Goal: Task Accomplishment & Management: Use online tool/utility

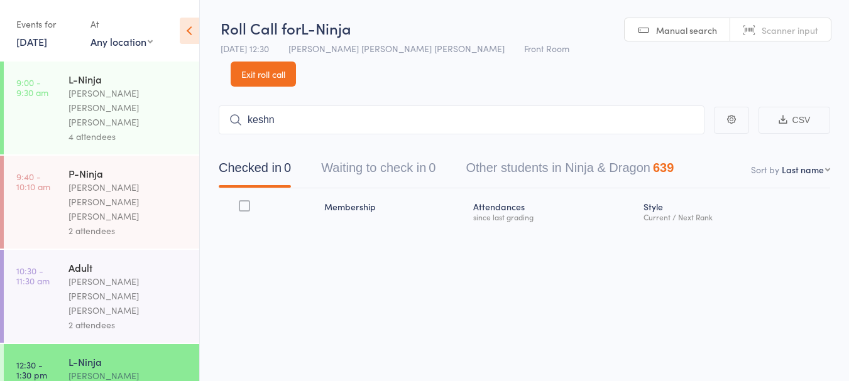
scroll to position [52, 0]
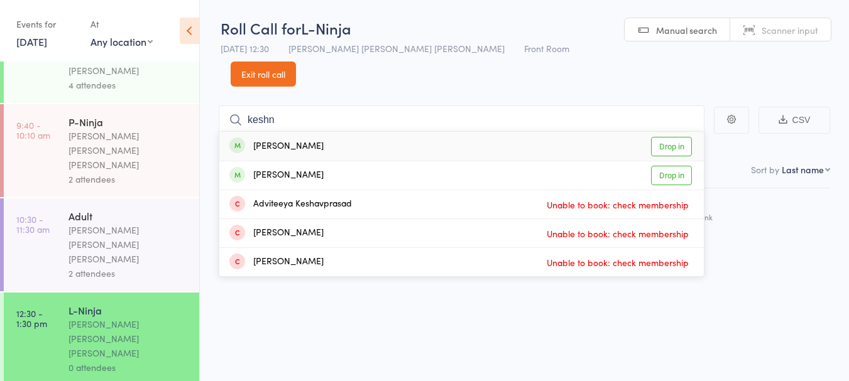
type input "keshn"
click at [668, 137] on link "Drop in" at bounding box center [671, 146] width 41 height 19
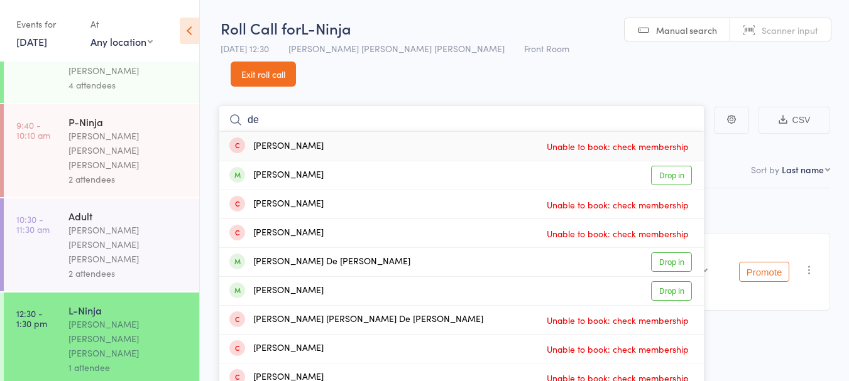
type input "de"
click at [679, 166] on link "Drop in" at bounding box center [671, 175] width 41 height 19
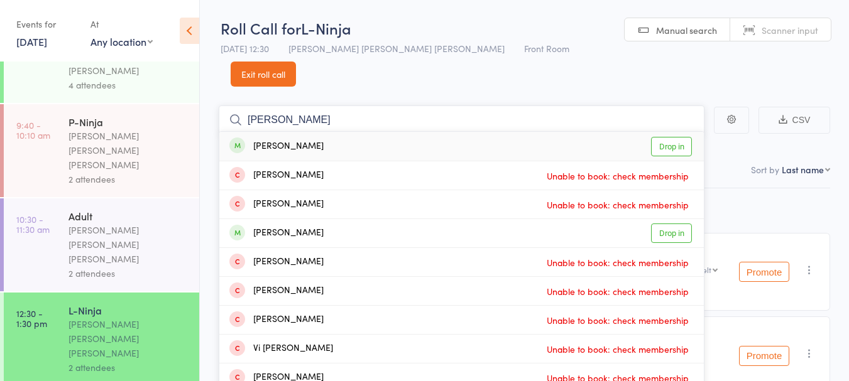
type input "[PERSON_NAME]"
click at [673, 224] on link "Drop in" at bounding box center [671, 233] width 41 height 19
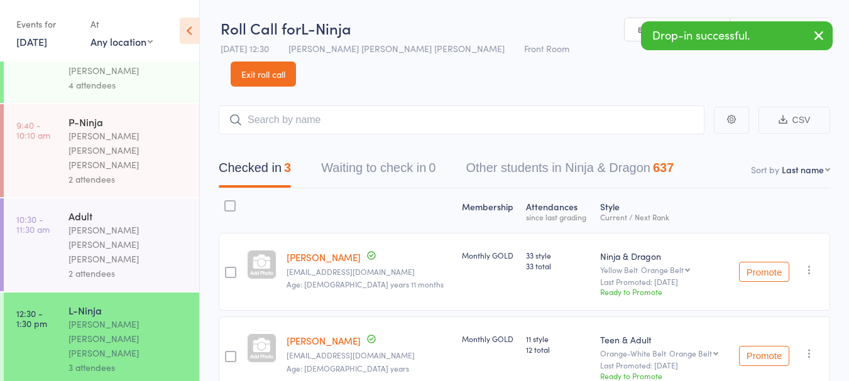
click at [810, 347] on icon "button" at bounding box center [809, 353] width 13 height 13
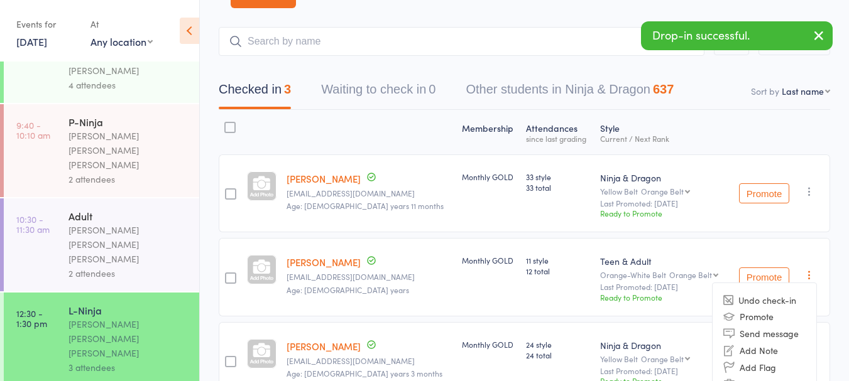
scroll to position [99, 0]
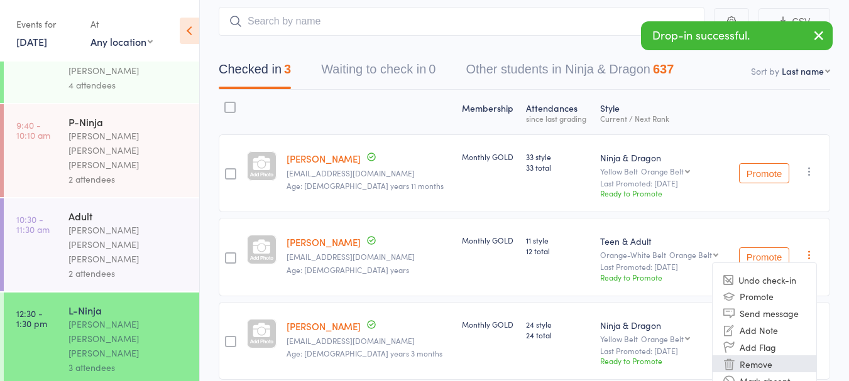
click at [767, 356] on li "Remove" at bounding box center [764, 364] width 104 height 17
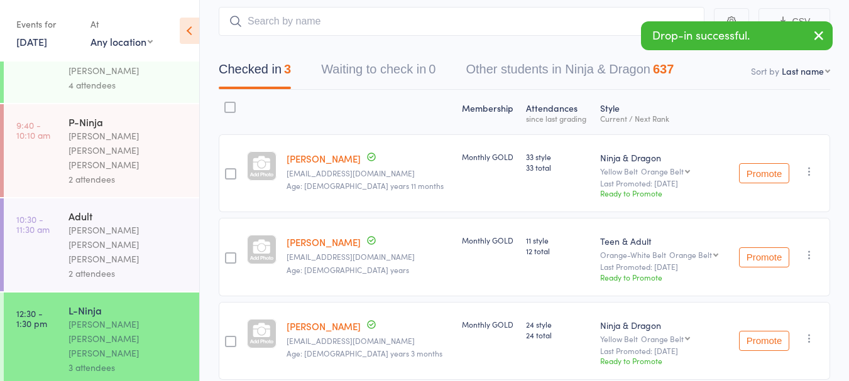
scroll to position [45, 0]
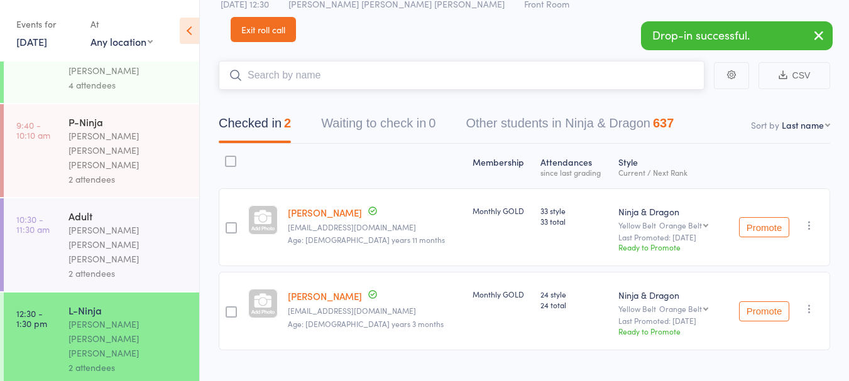
click at [494, 61] on input "search" at bounding box center [462, 75] width 486 height 29
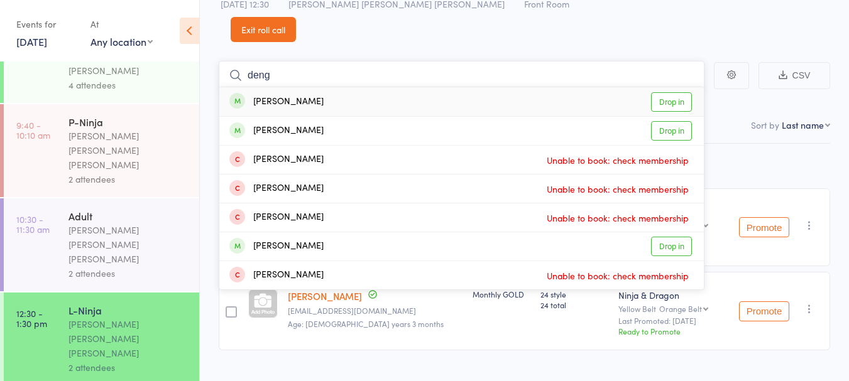
type input "deng"
click at [668, 121] on link "Drop in" at bounding box center [671, 130] width 41 height 19
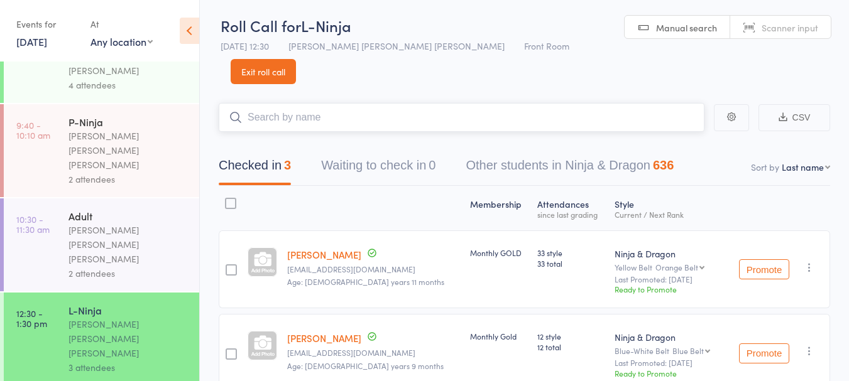
scroll to position [0, 0]
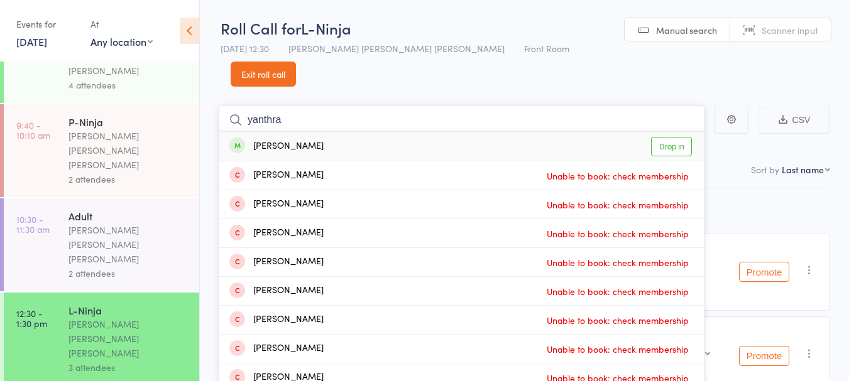
type input "yanthra"
click at [679, 137] on link "Drop in" at bounding box center [671, 146] width 41 height 19
type input "[PERSON_NAME]"
click at [672, 137] on link "Drop in" at bounding box center [671, 146] width 41 height 19
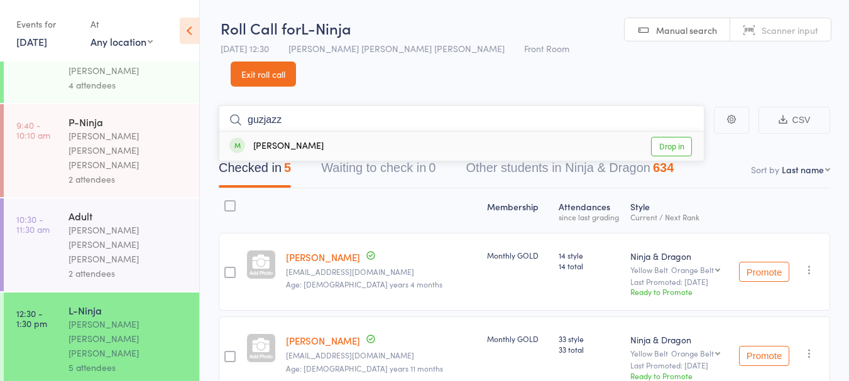
type input "guzjazz"
click at [481, 132] on div "[PERSON_NAME] Drop in" at bounding box center [461, 146] width 484 height 29
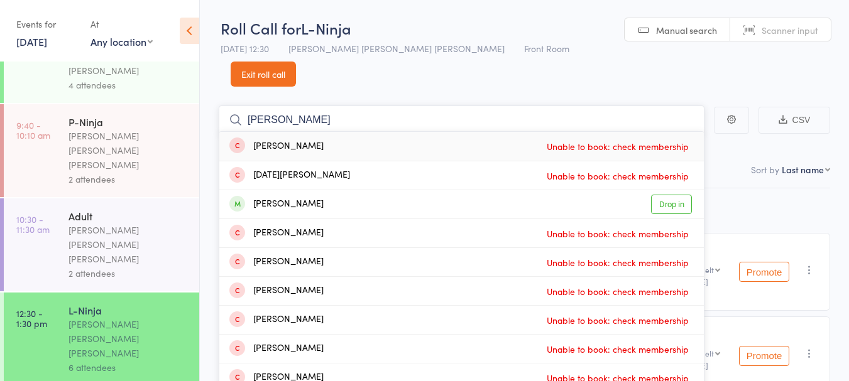
type input "[PERSON_NAME]"
click at [360, 190] on div "[PERSON_NAME] Drop in" at bounding box center [461, 204] width 484 height 28
